Goal: Book appointment/travel/reservation

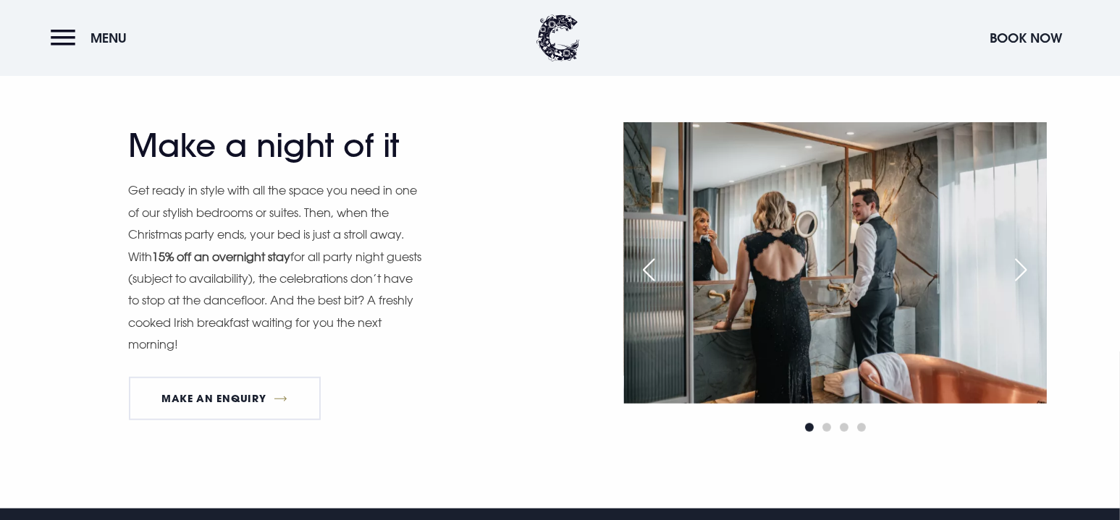
scroll to position [1520, 0]
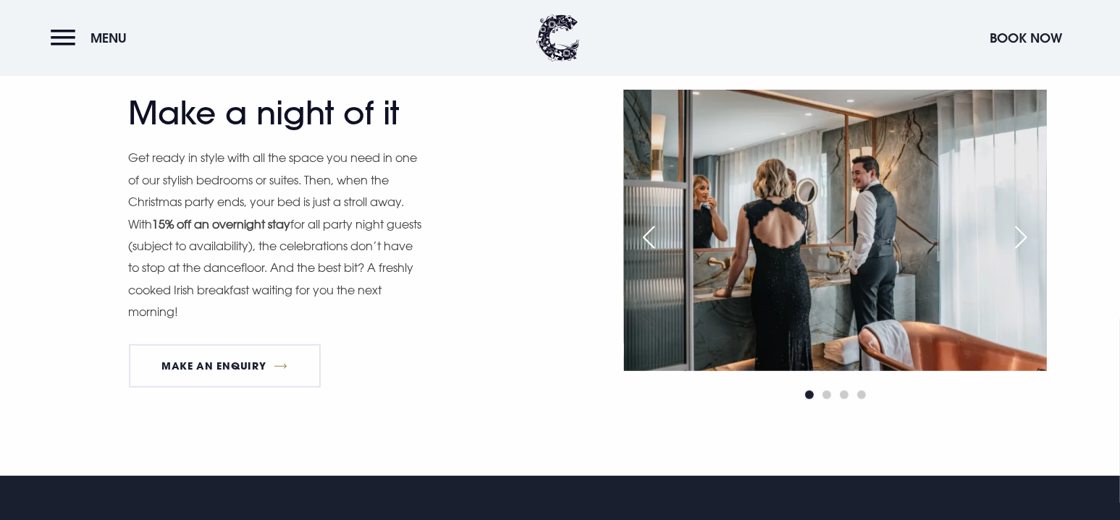
click at [1026, 236] on div "Next slide" at bounding box center [1021, 238] width 36 height 32
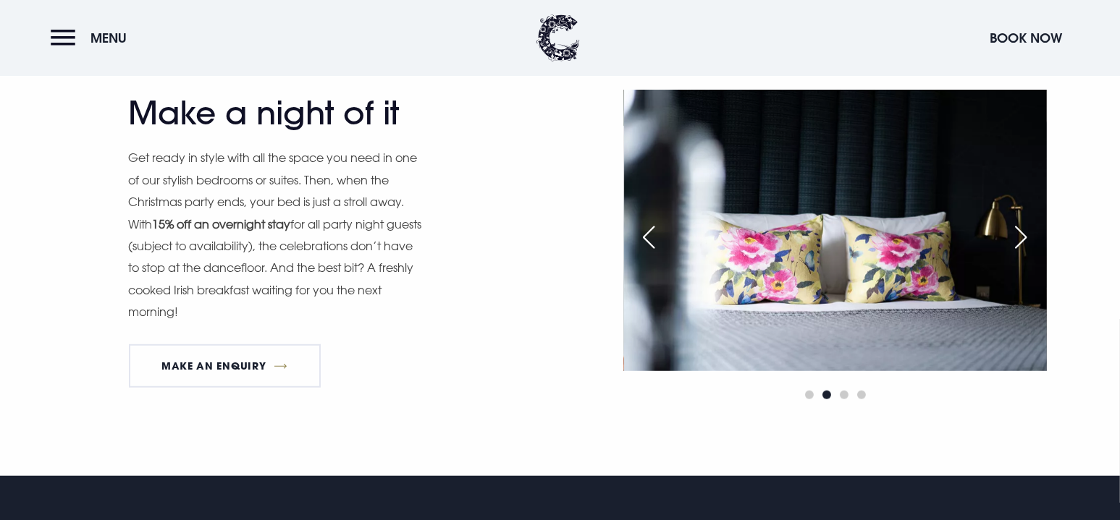
click at [1026, 235] on div "Next slide" at bounding box center [1021, 238] width 36 height 32
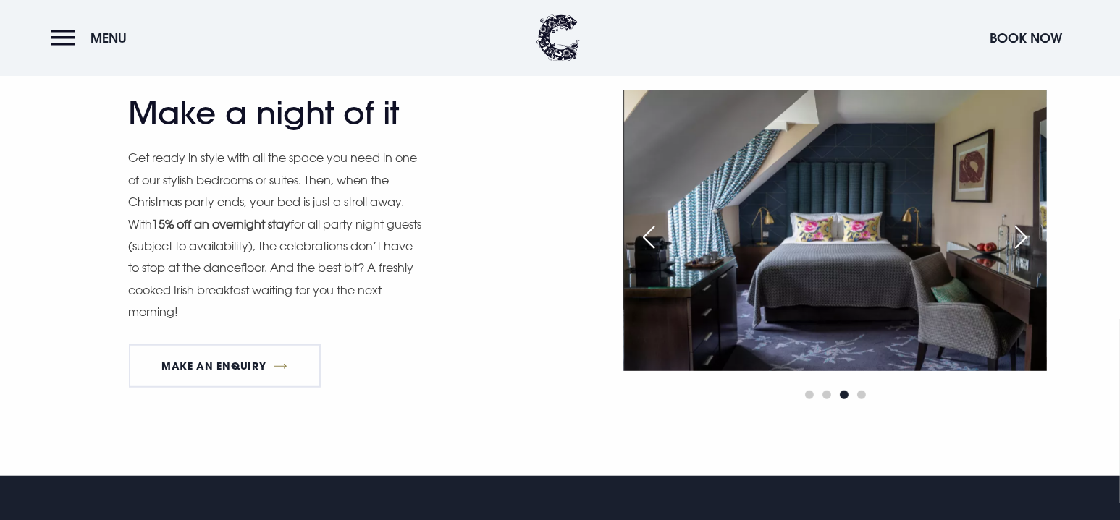
click at [1026, 235] on div "Next slide" at bounding box center [1021, 238] width 36 height 32
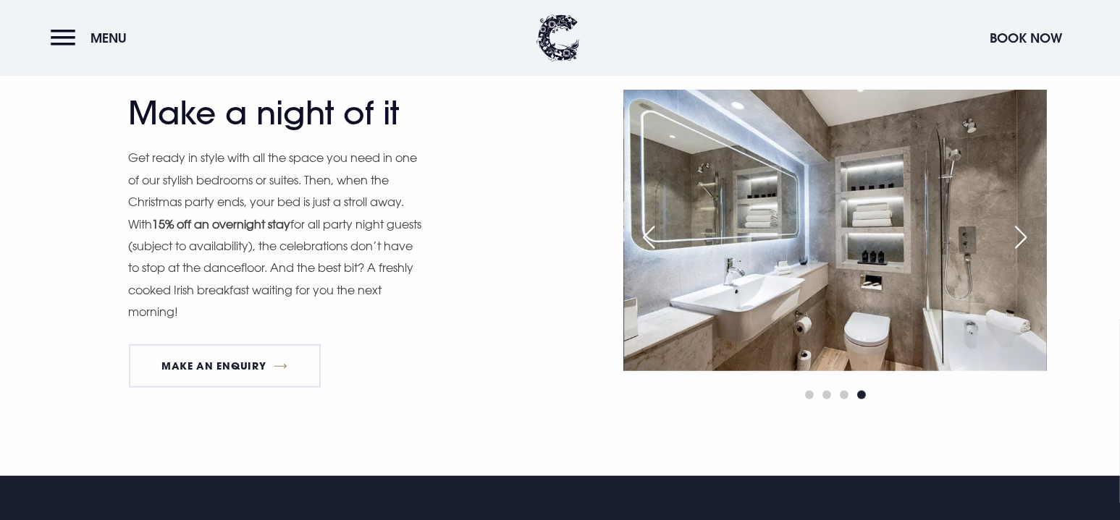
click at [1026, 235] on div "Next slide" at bounding box center [1021, 238] width 36 height 32
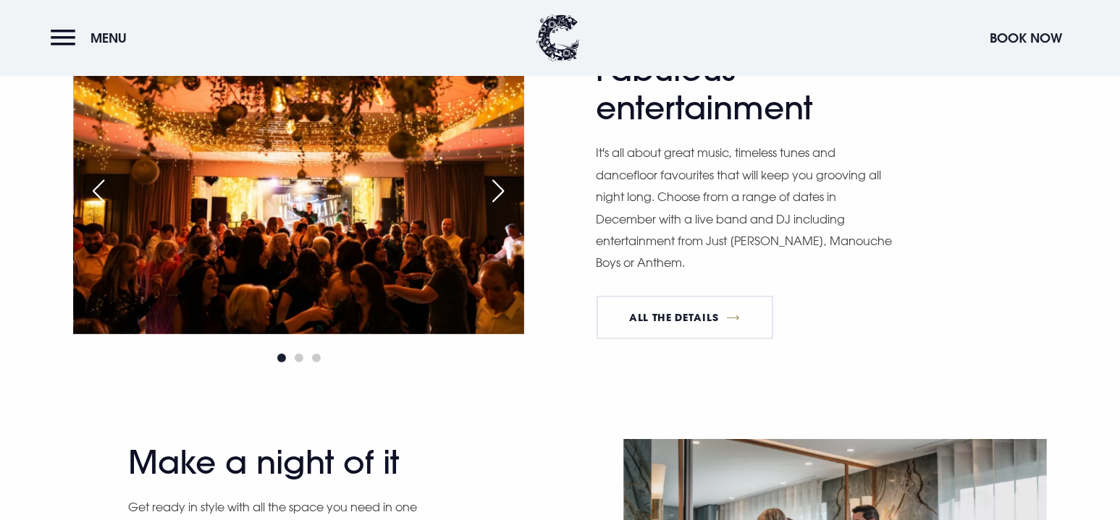
scroll to position [1158, 0]
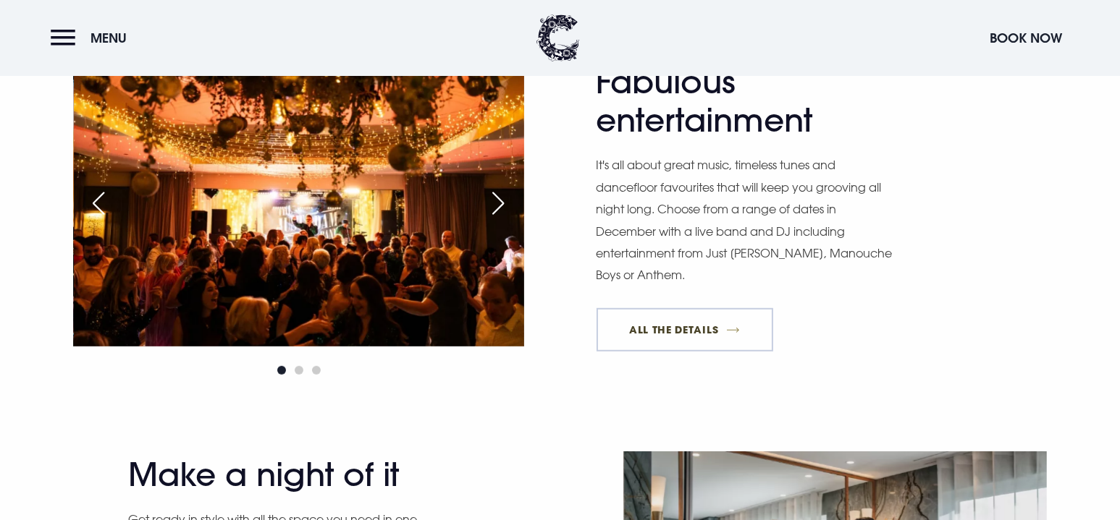
click at [666, 325] on link "All The Details" at bounding box center [684, 329] width 177 height 43
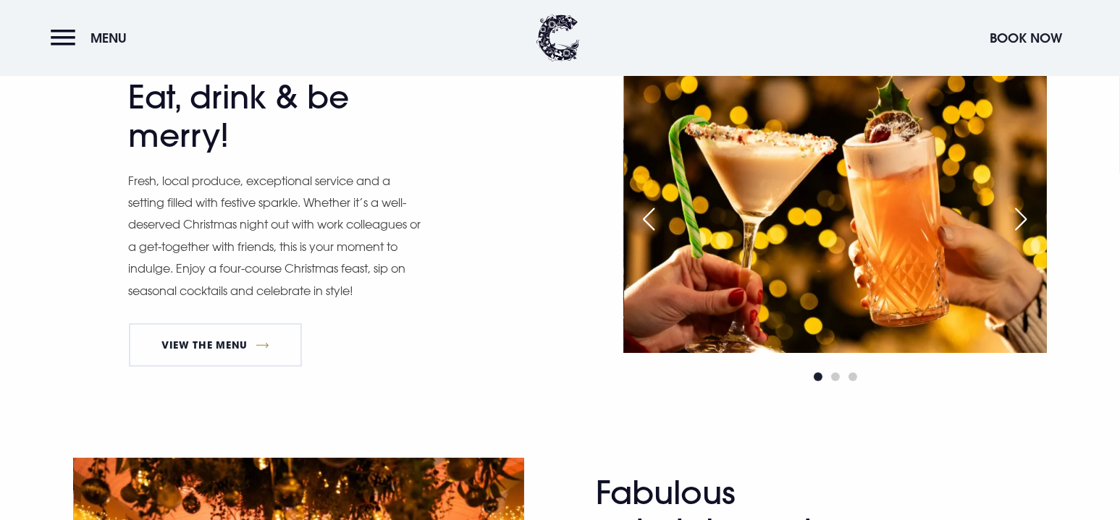
scroll to position [724, 0]
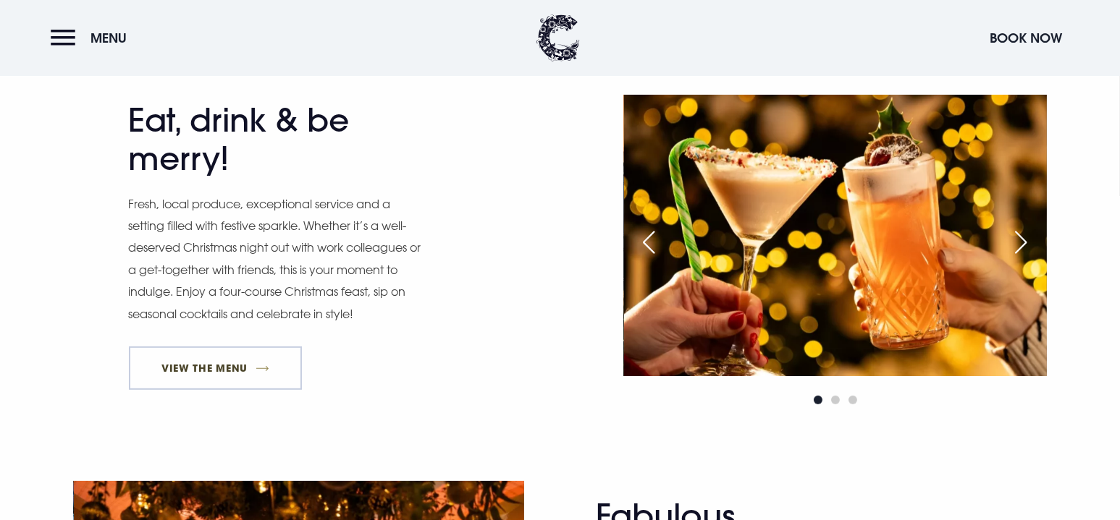
click at [233, 368] on link "View The Menu" at bounding box center [216, 368] width 174 height 43
click at [61, 41] on button "Menu" at bounding box center [92, 37] width 83 height 31
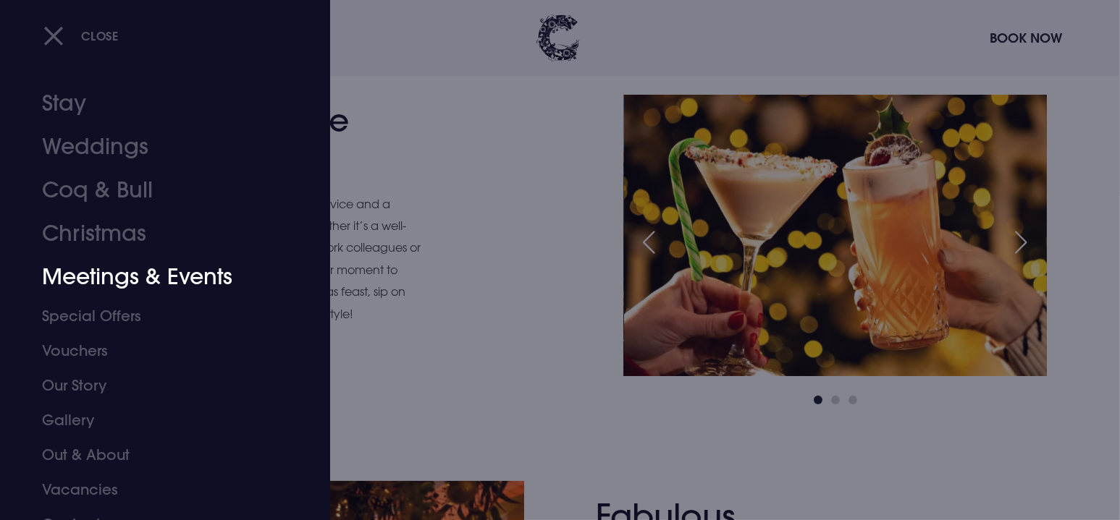
scroll to position [0, 0]
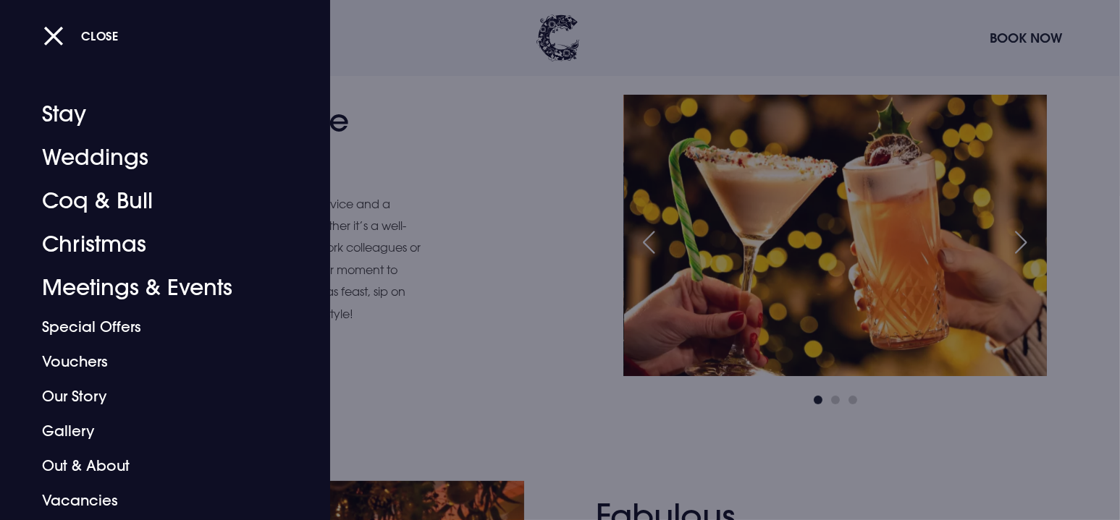
drag, startPoint x: 53, startPoint y: 33, endPoint x: 131, endPoint y: 56, distance: 81.3
click at [53, 35] on button "Close" at bounding box center [80, 36] width 75 height 30
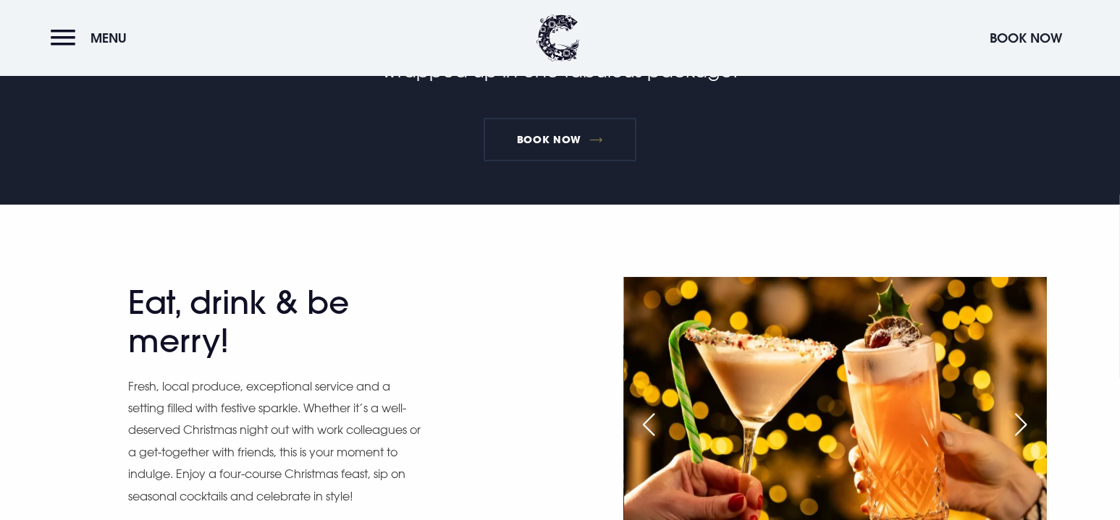
scroll to position [362, 0]
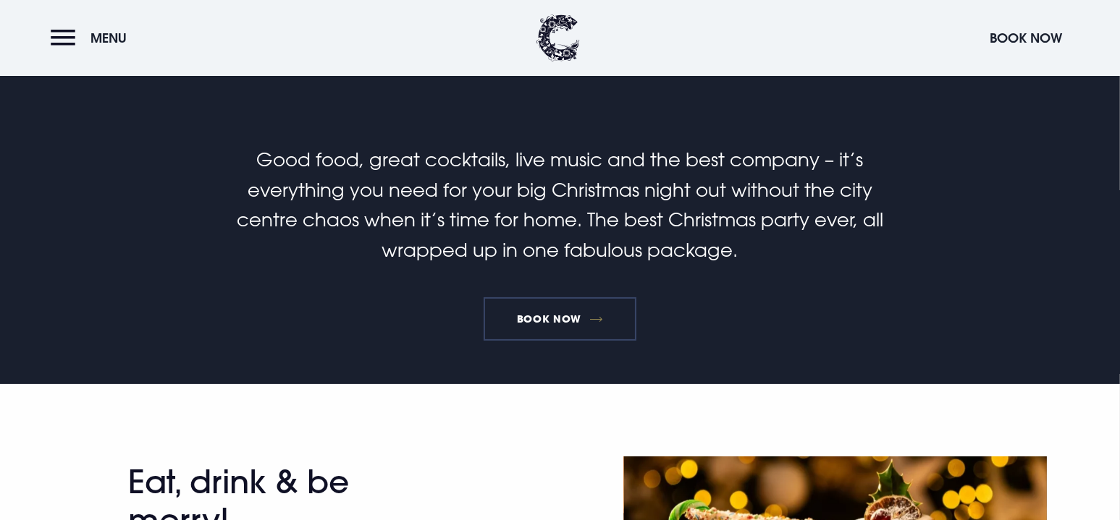
click at [526, 319] on link "Book Now" at bounding box center [560, 319] width 152 height 43
